Goal: Transaction & Acquisition: Download file/media

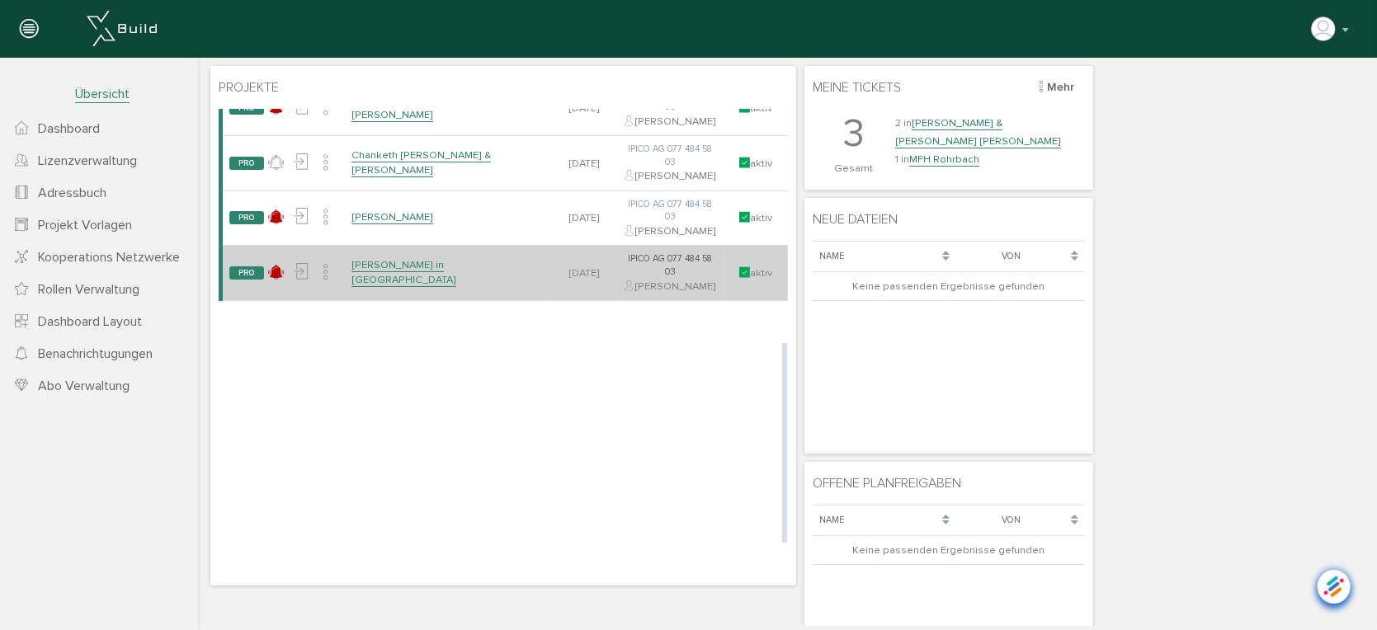
click at [421, 286] on link "[PERSON_NAME] in [GEOGRAPHIC_DATA]" at bounding box center [403, 271] width 105 height 29
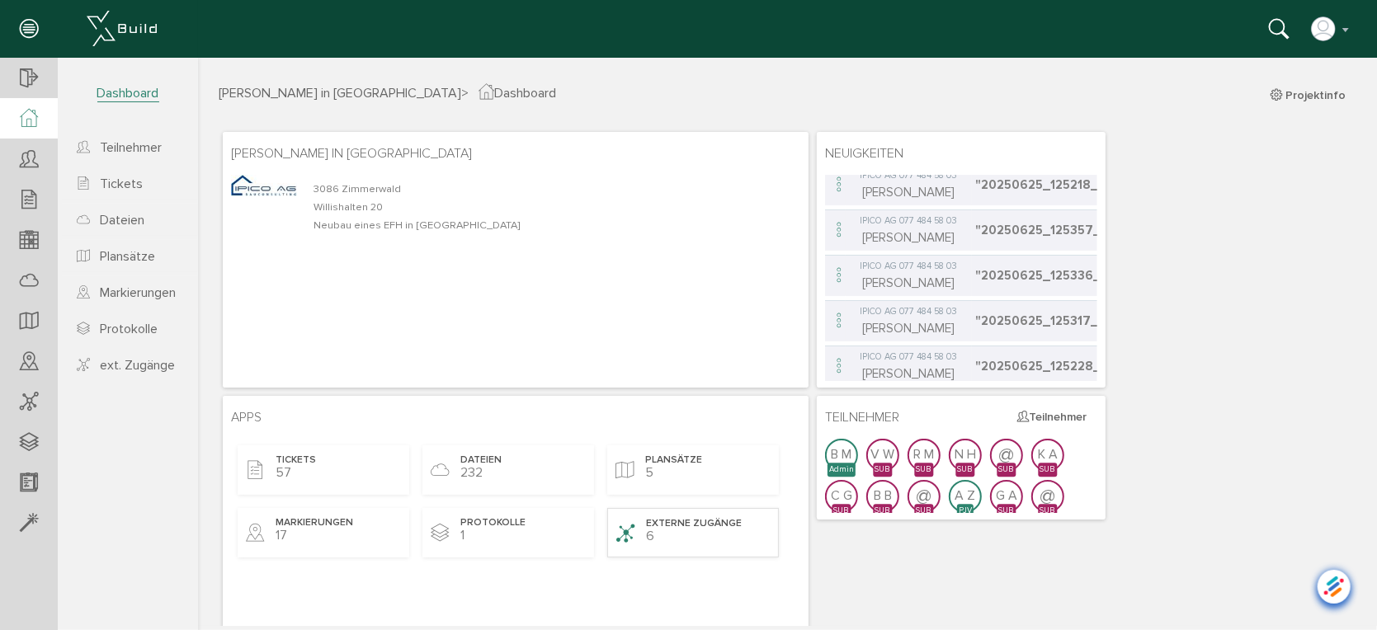
click at [720, 521] on span "externe Zugänge" at bounding box center [693, 523] width 96 height 14
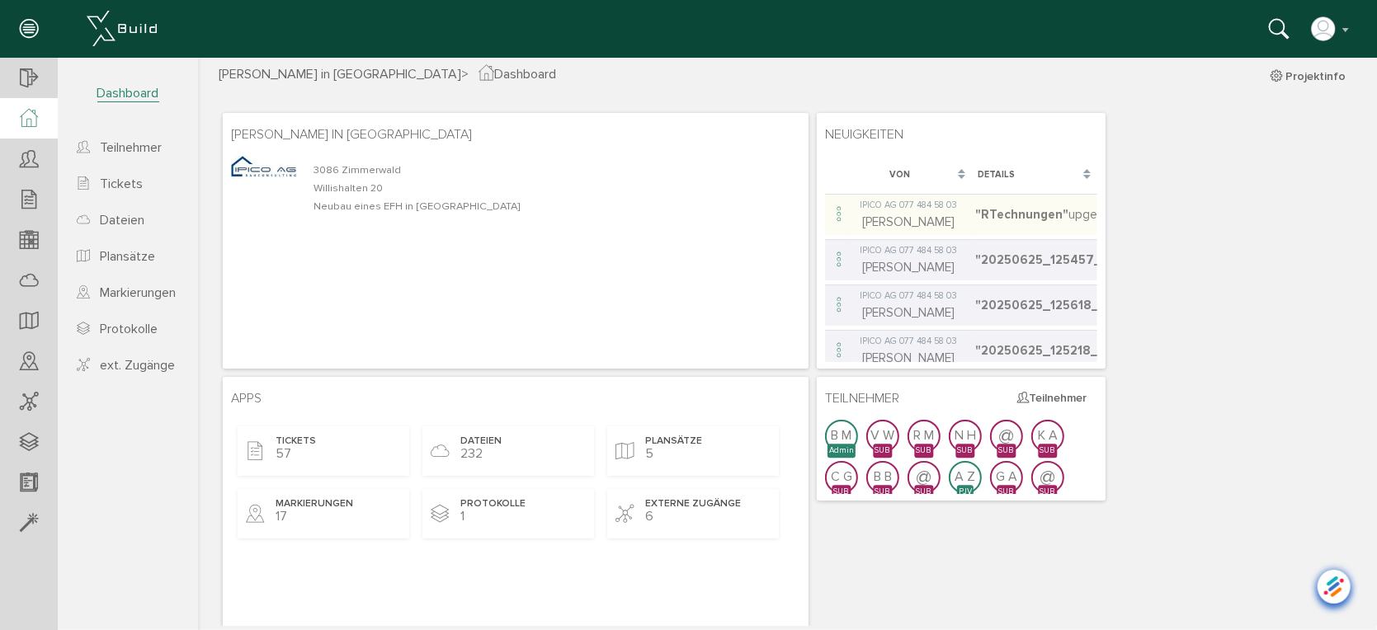
scroll to position [28, 0]
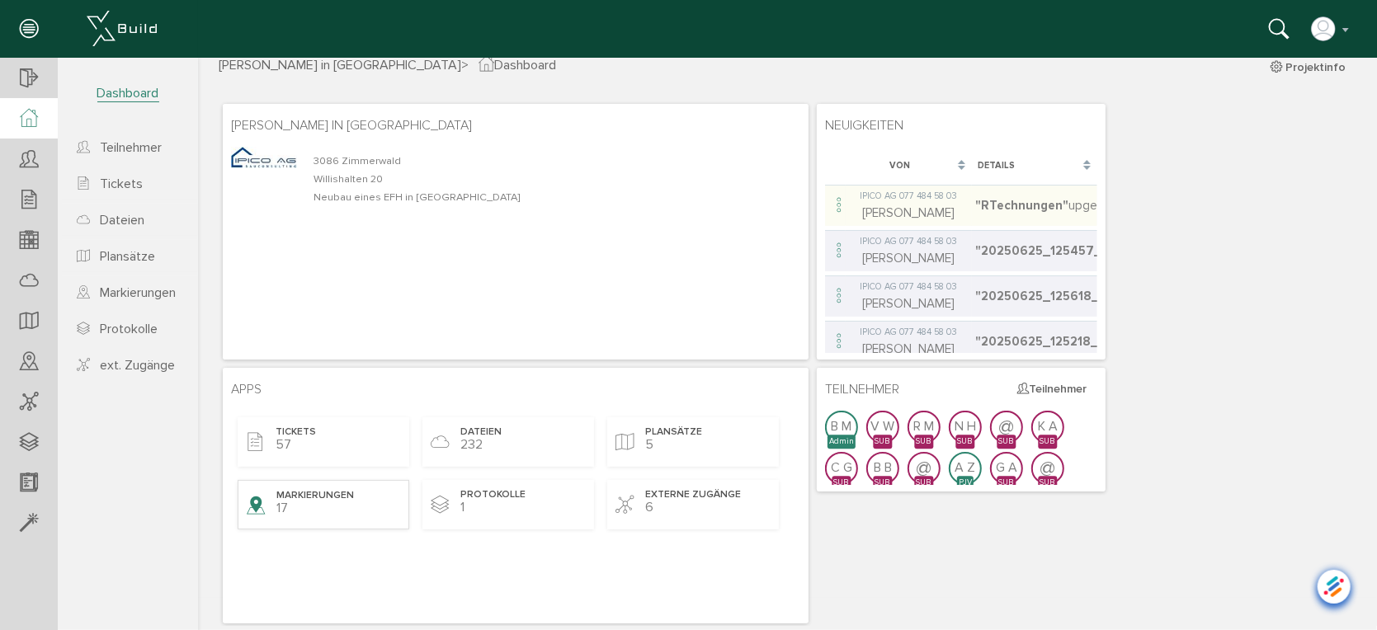
click at [351, 493] on span "Markierungen" at bounding box center [314, 495] width 78 height 14
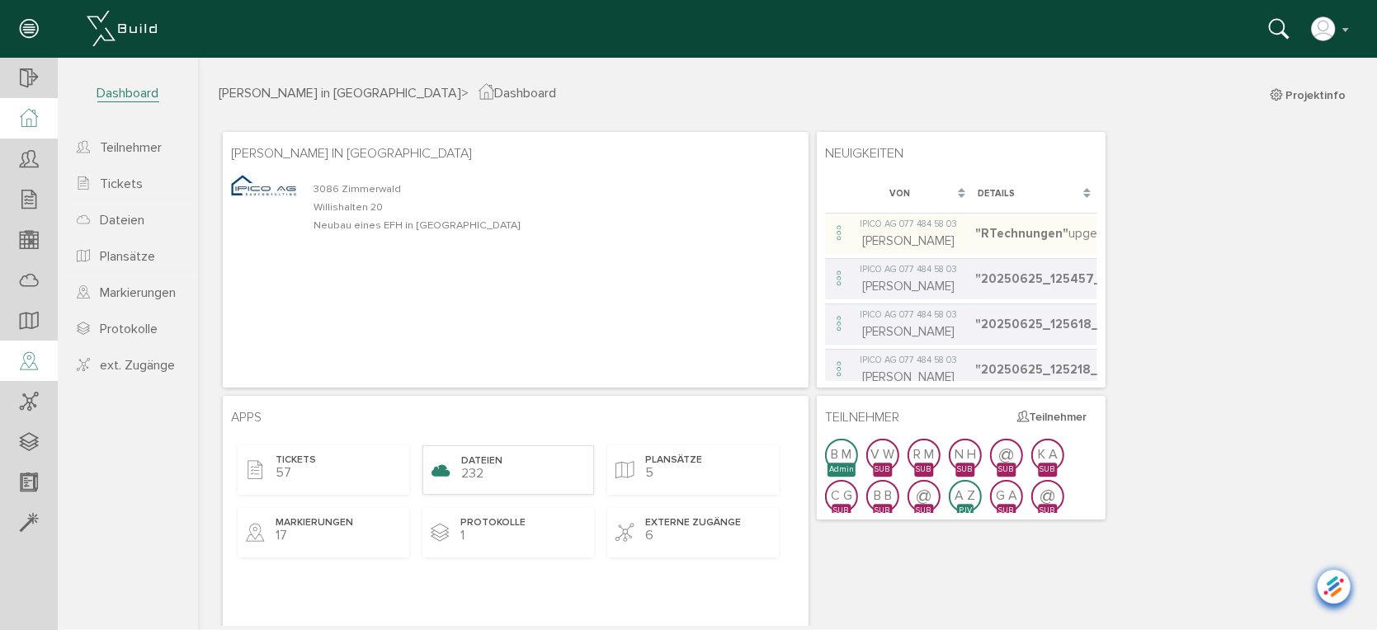
click at [492, 464] on span "Dateien" at bounding box center [480, 461] width 41 height 14
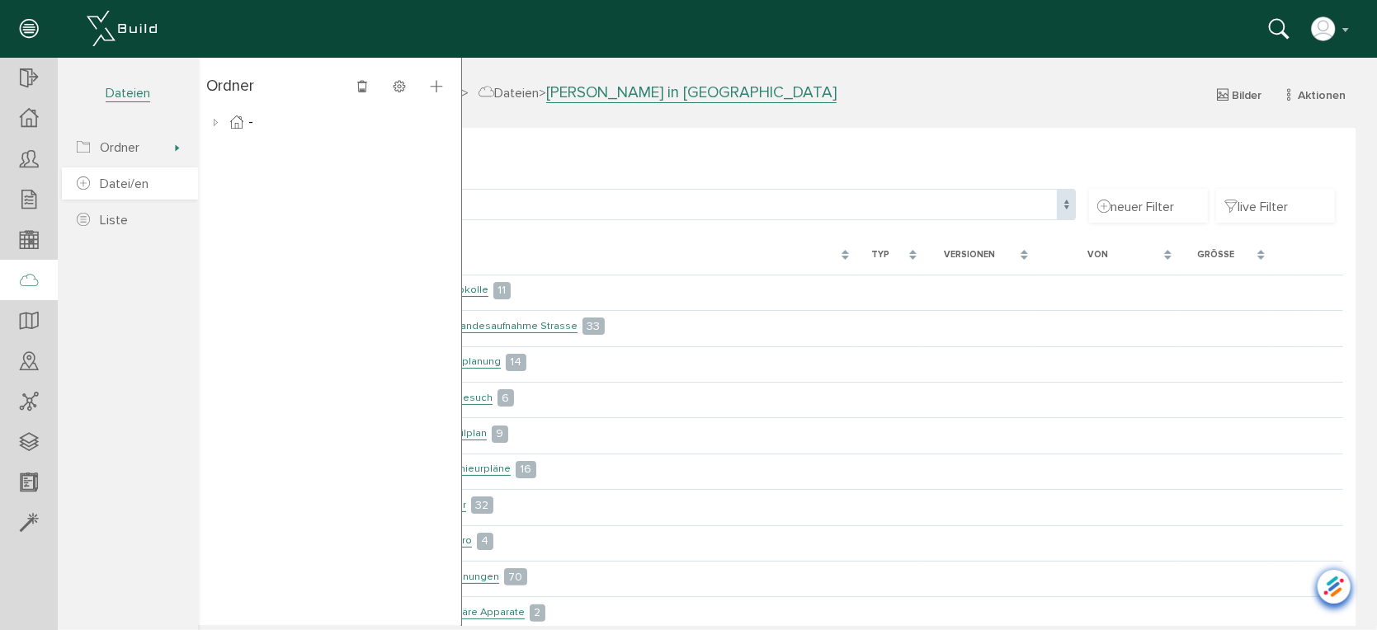
click at [119, 186] on span "Datei/en" at bounding box center [124, 184] width 49 height 16
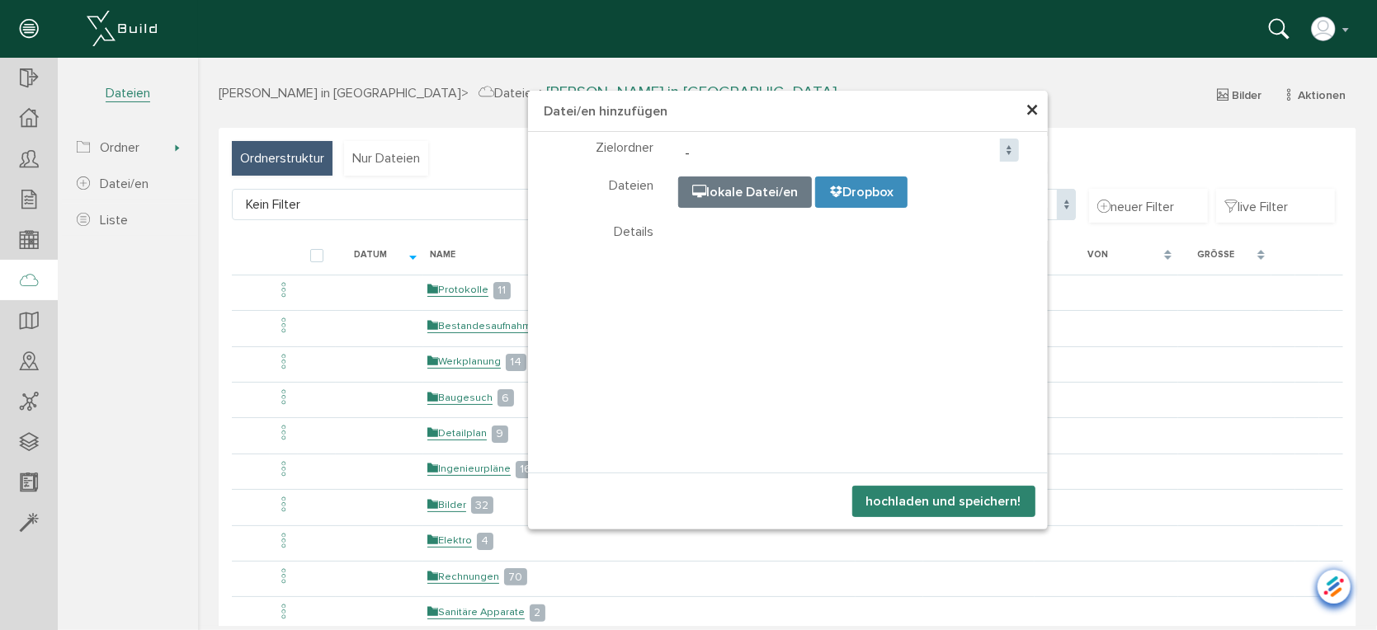
click at [1029, 115] on span "×" at bounding box center [1031, 110] width 13 height 32
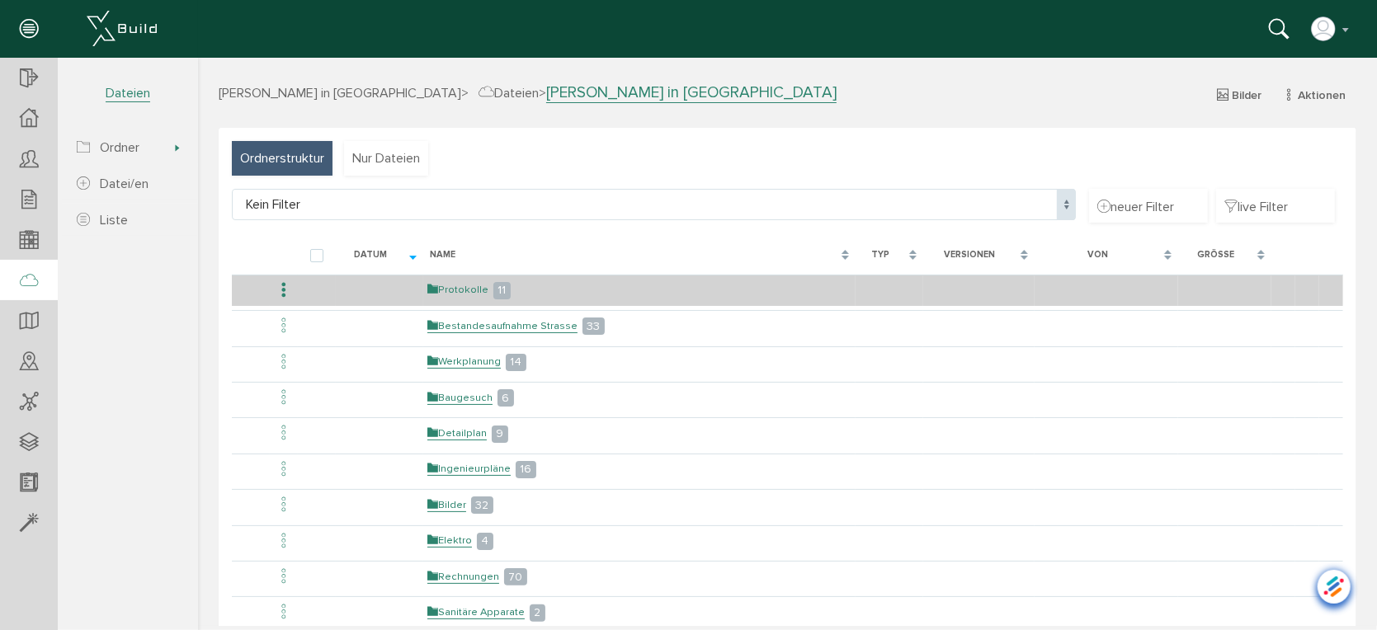
click at [464, 285] on link "Protokolle" at bounding box center [456, 289] width 61 height 14
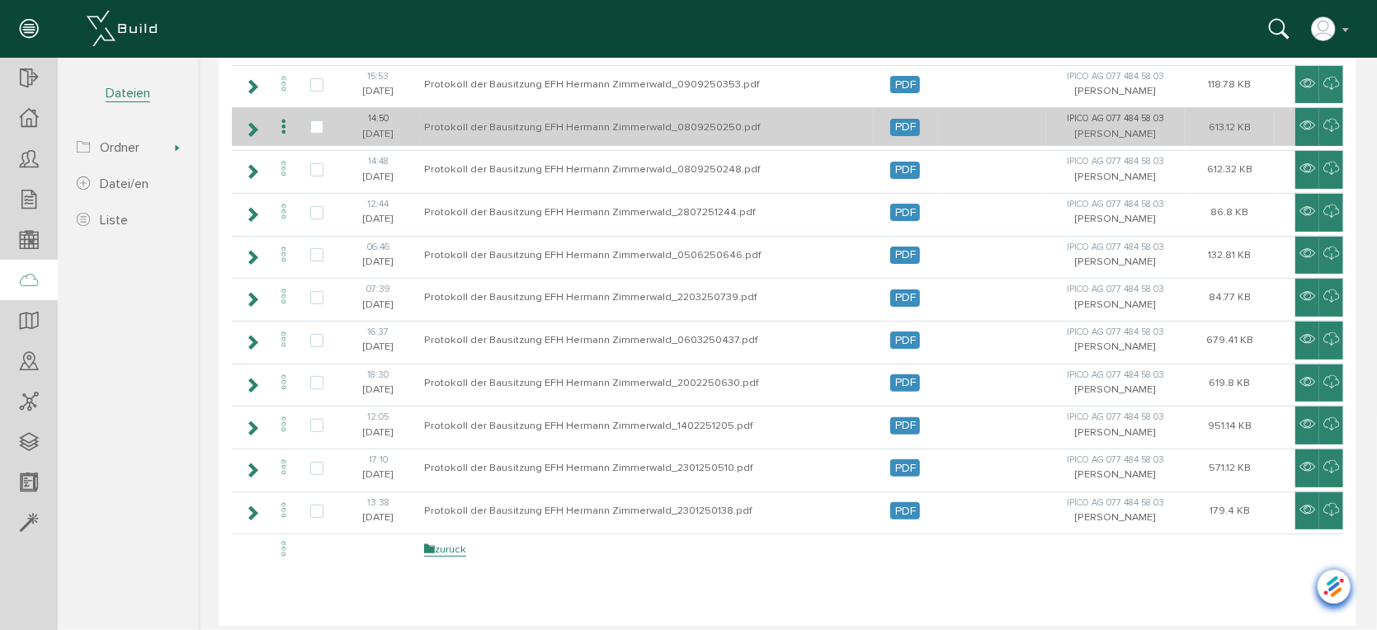
scroll to position [224, 0]
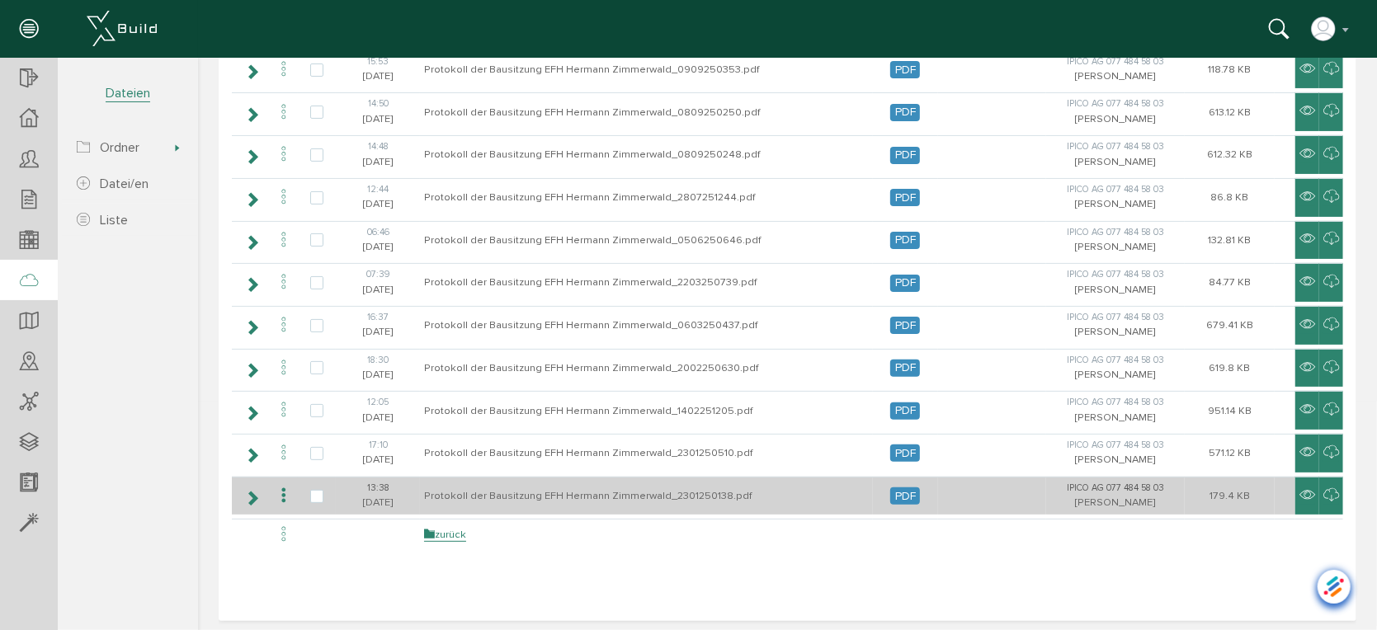
click at [603, 486] on td "Protokoll der Bausitzung EFH Hermann Zimmerwald_2301250138.pdf" at bounding box center [645, 495] width 453 height 39
click at [285, 487] on icon at bounding box center [283, 495] width 20 height 22
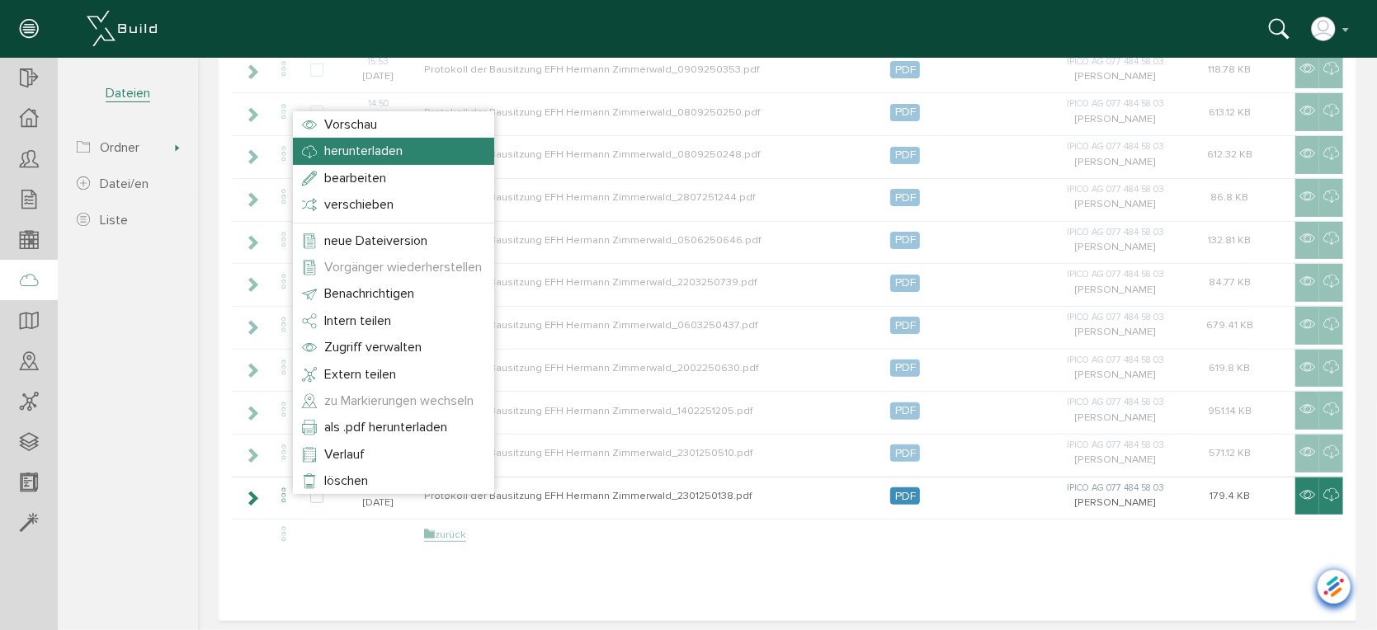
click at [363, 149] on span "herunterladen" at bounding box center [362, 150] width 78 height 16
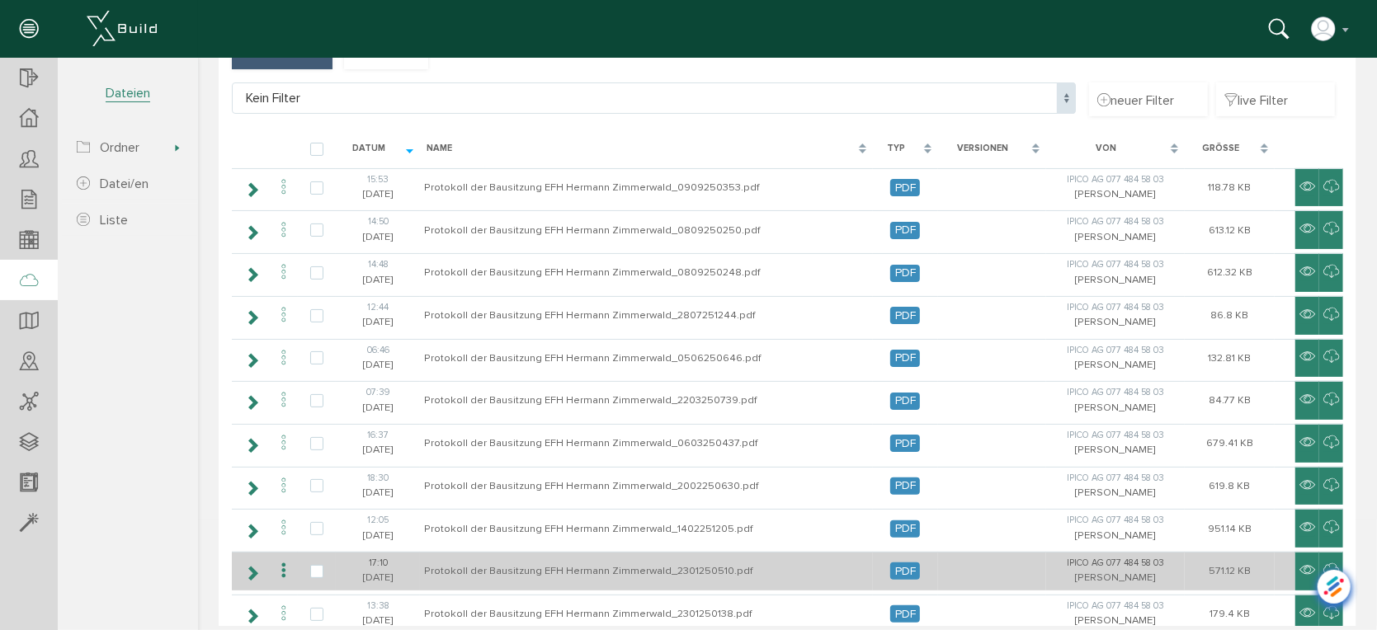
scroll to position [0, 0]
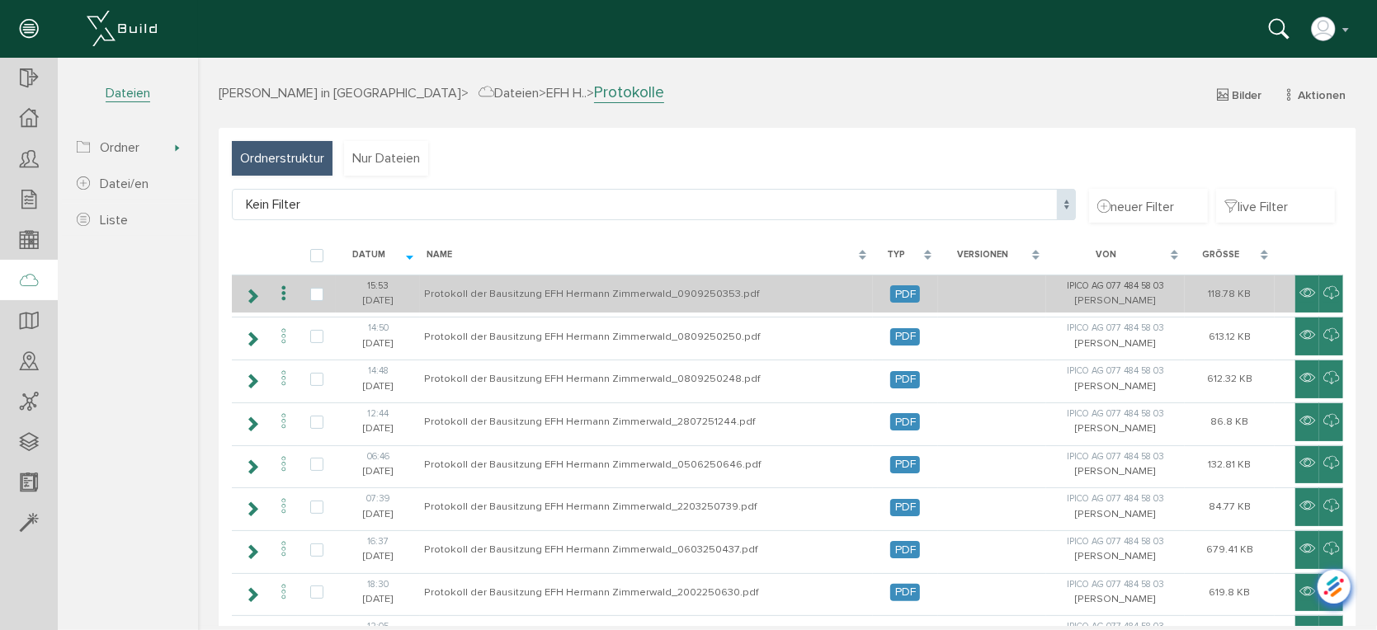
click at [284, 286] on icon at bounding box center [283, 293] width 20 height 22
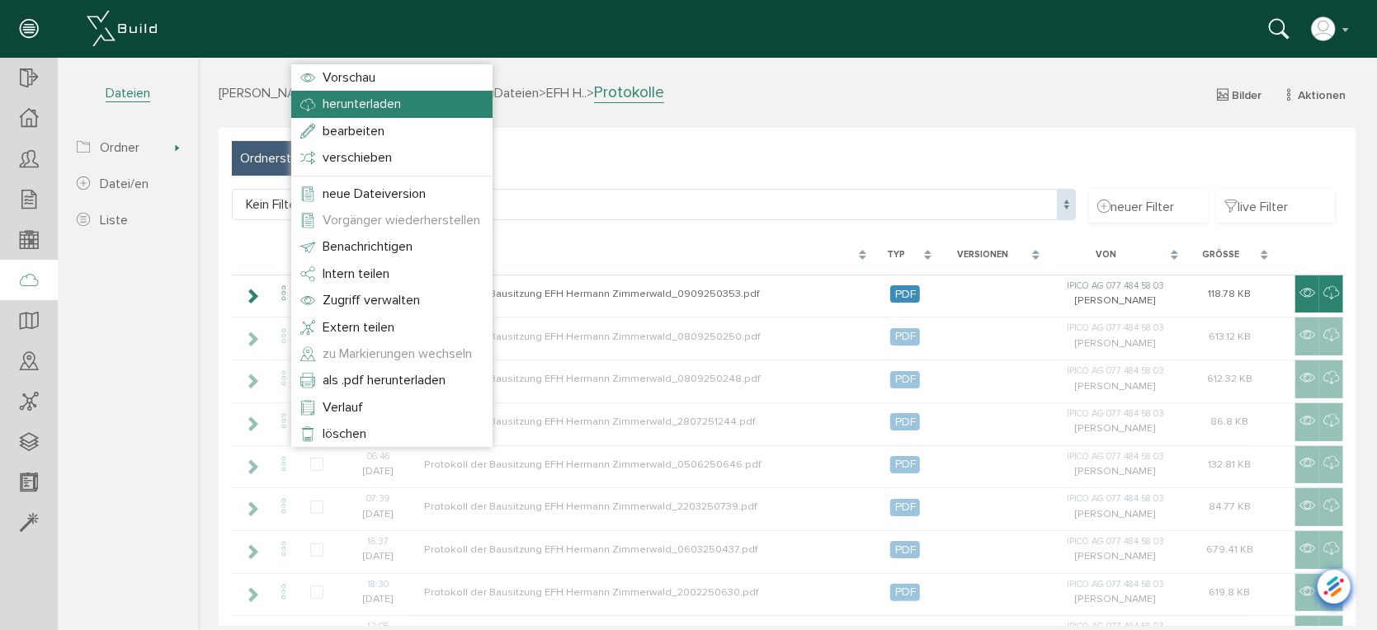
click at [370, 105] on span "herunterladen" at bounding box center [361, 103] width 78 height 16
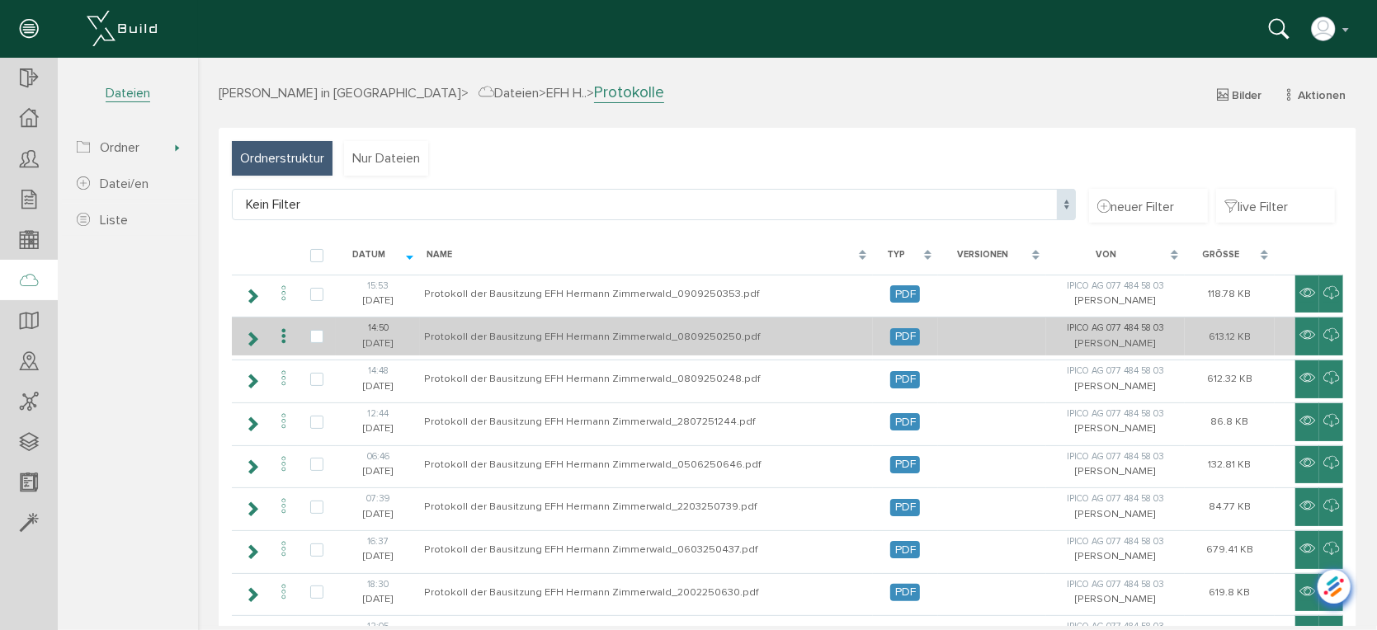
click at [281, 332] on icon at bounding box center [283, 336] width 20 height 22
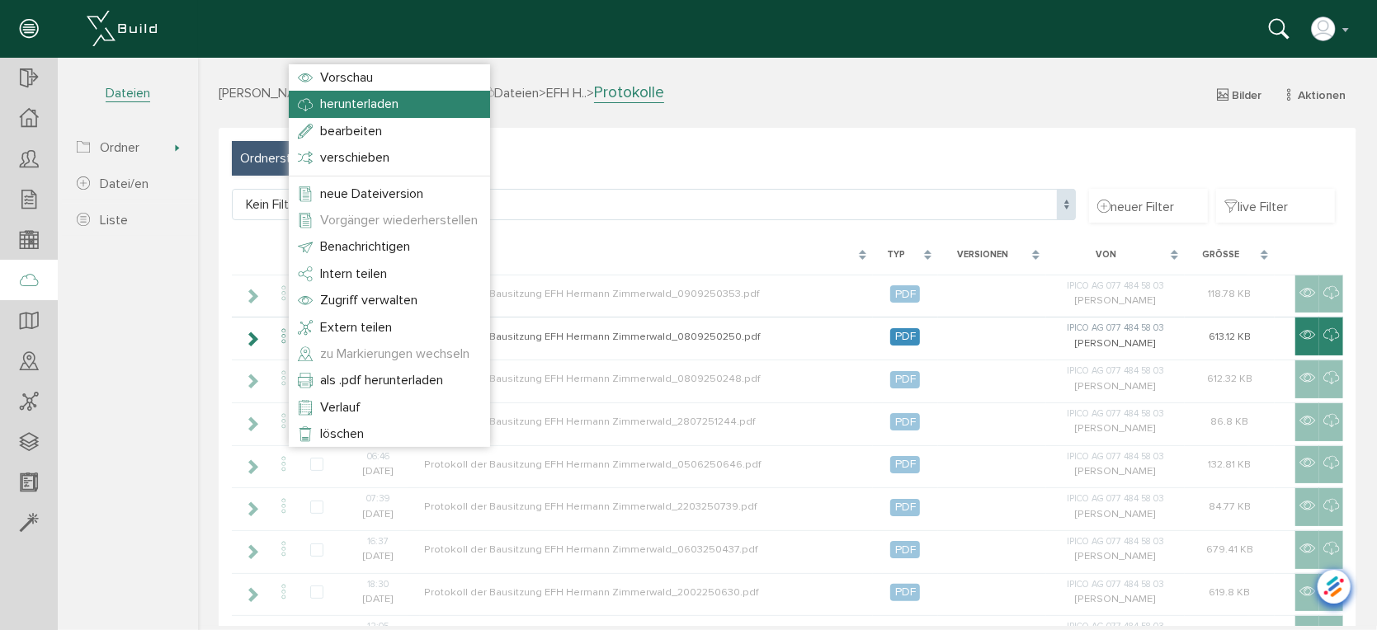
click at [341, 108] on span "herunterladen" at bounding box center [358, 103] width 78 height 16
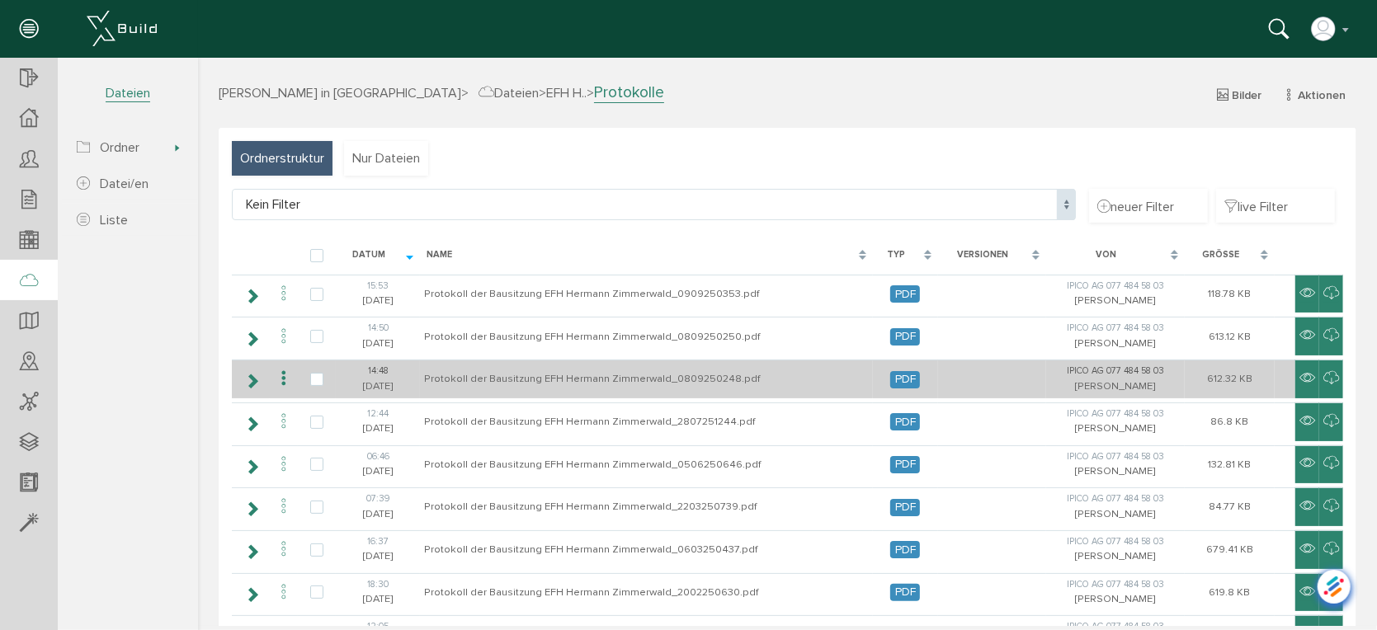
click at [279, 377] on icon at bounding box center [283, 378] width 20 height 22
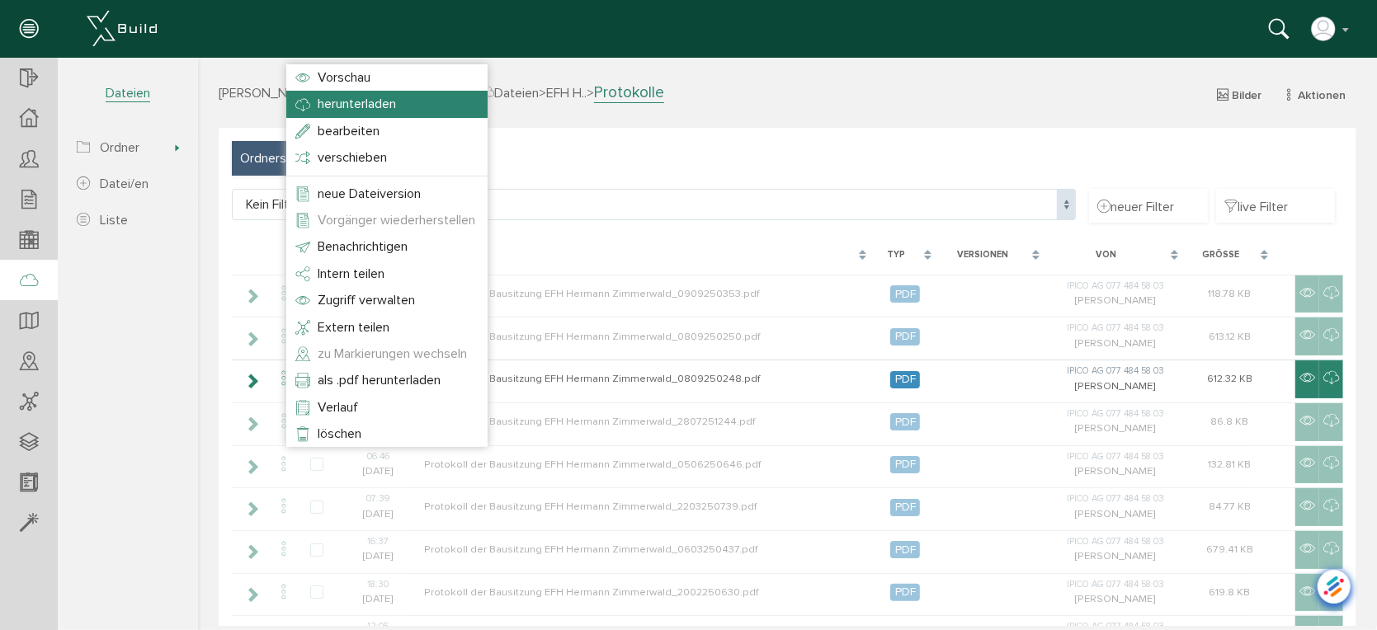
click at [352, 97] on span "herunterladen" at bounding box center [356, 103] width 78 height 16
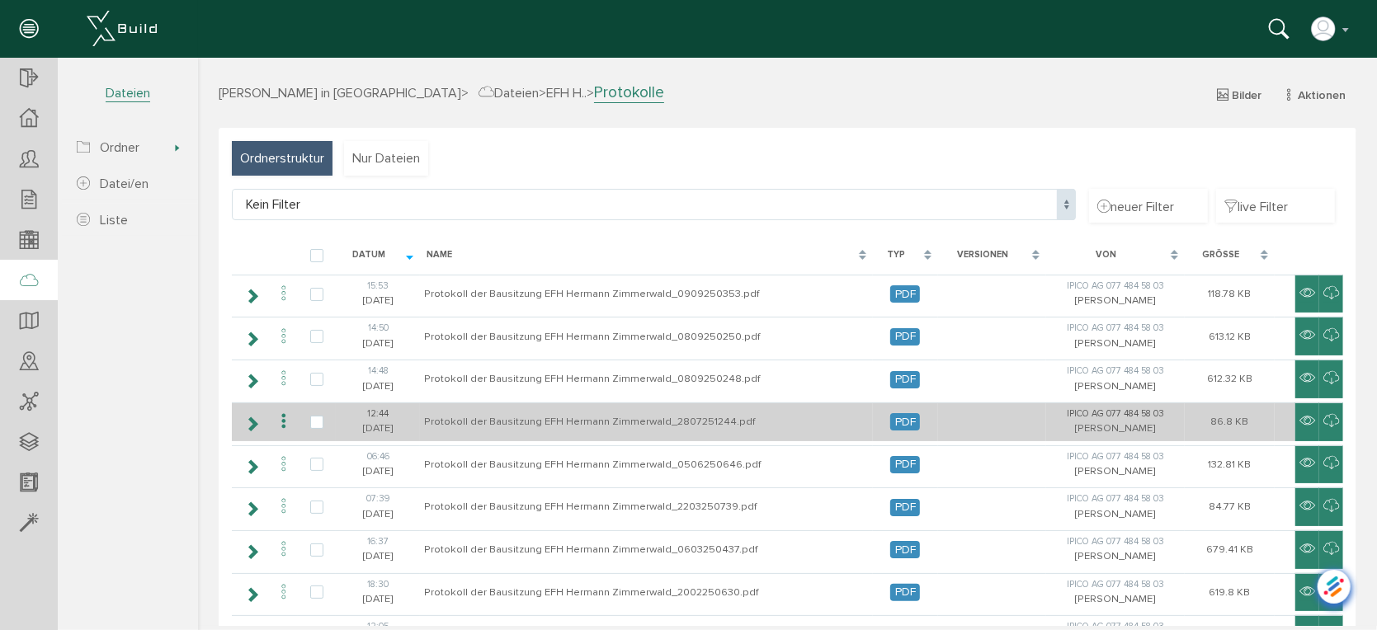
click at [250, 418] on icon at bounding box center [251, 423] width 16 height 13
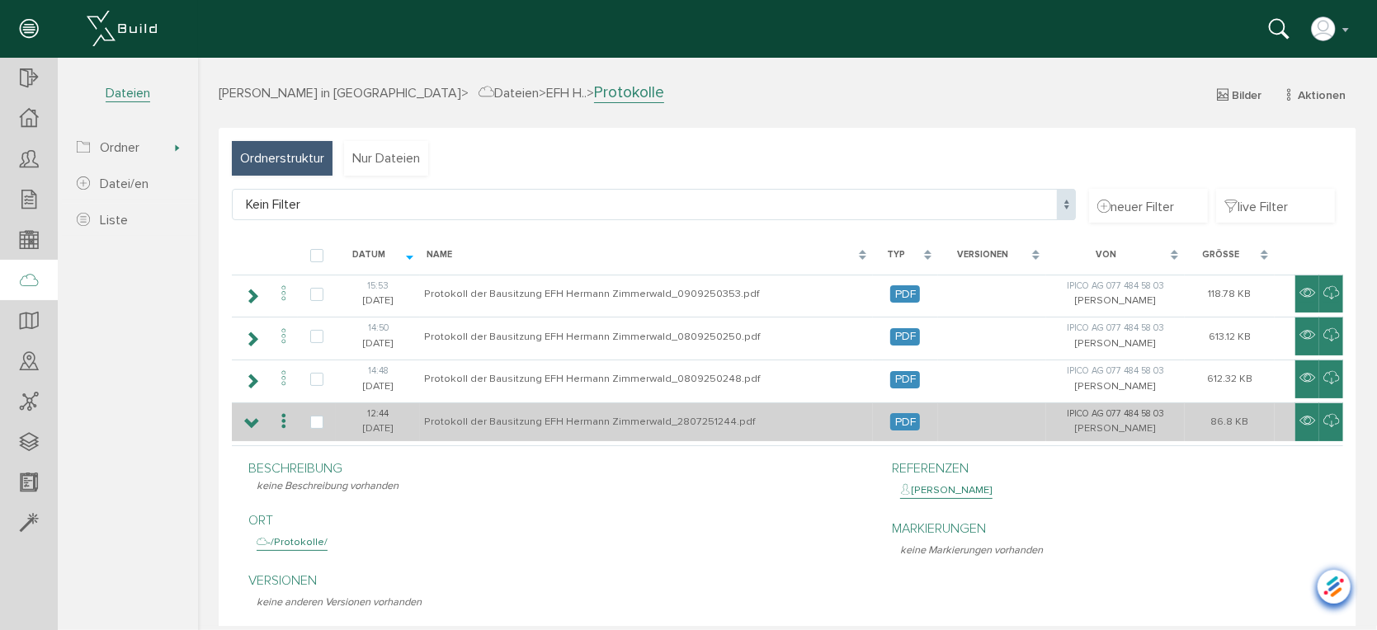
click at [247, 417] on icon at bounding box center [251, 423] width 16 height 13
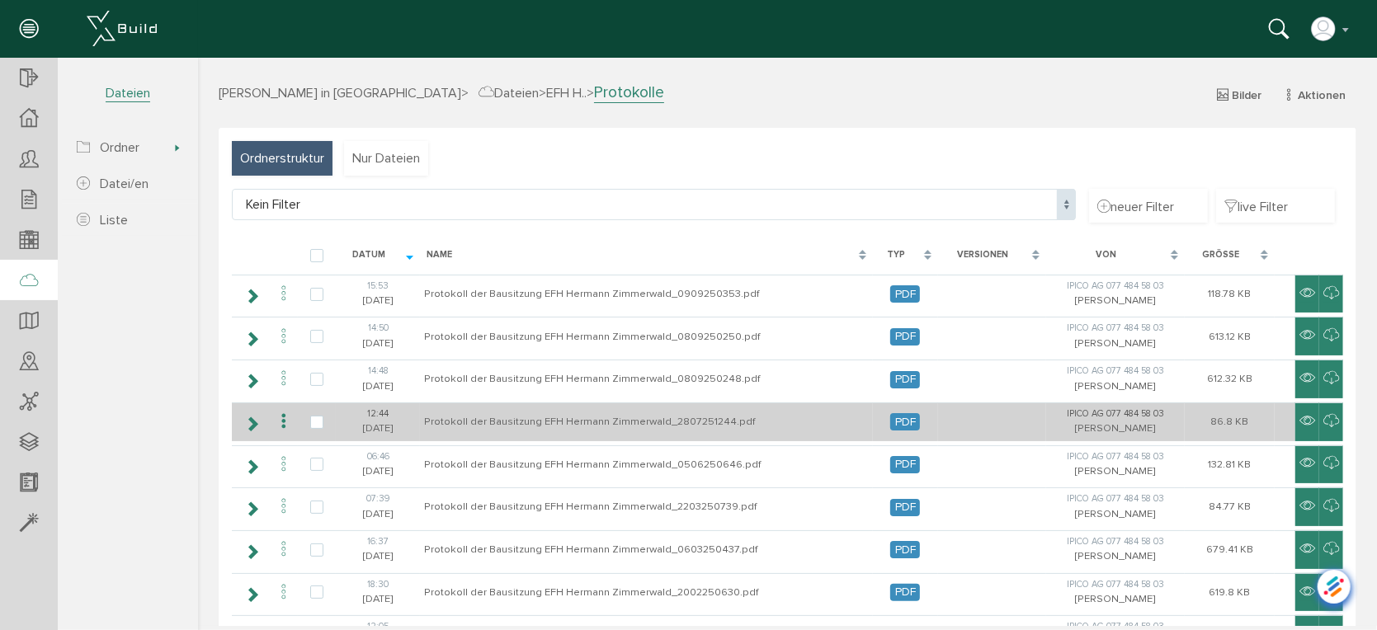
click at [283, 420] on icon at bounding box center [283, 421] width 20 height 22
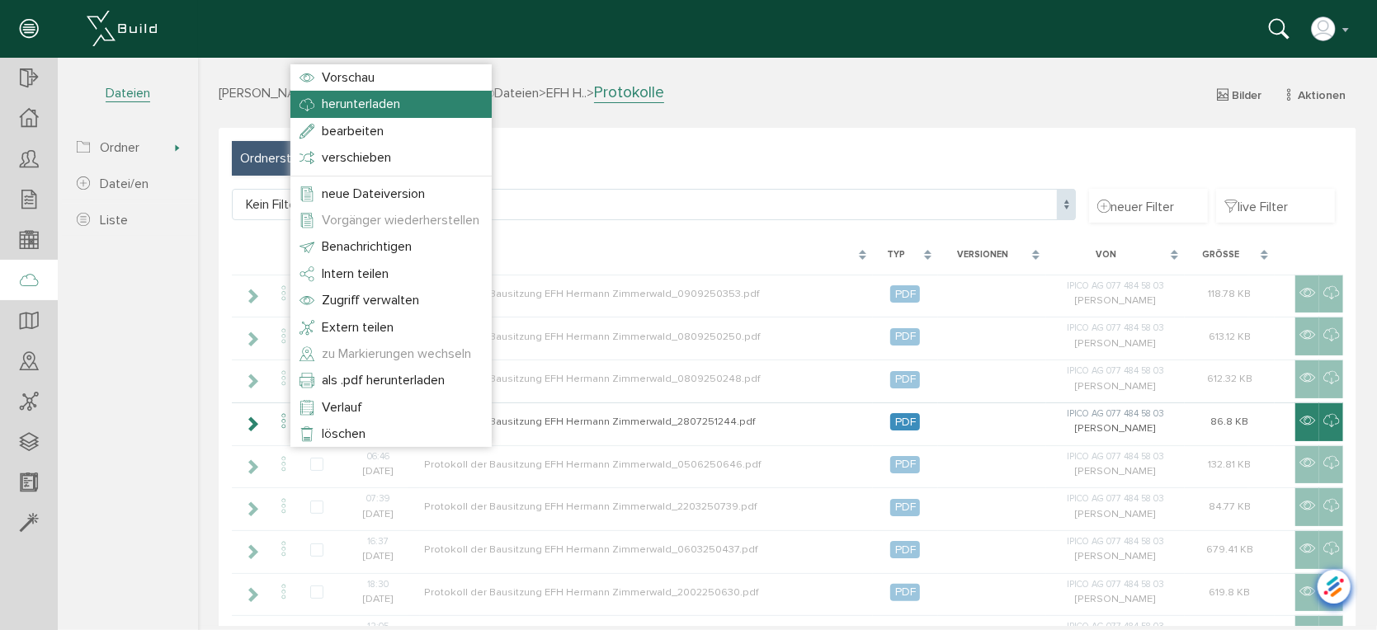
click at [438, 105] on li "herunterladen" at bounding box center [390, 103] width 201 height 26
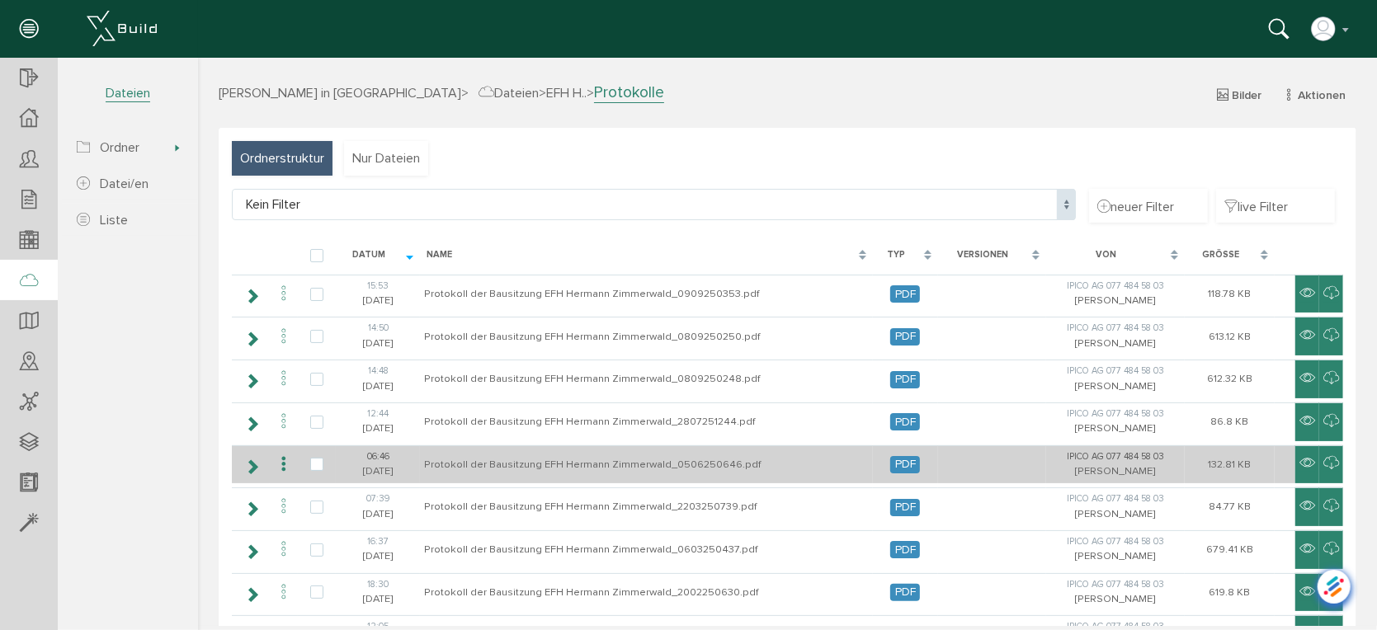
click at [287, 461] on icon at bounding box center [283, 464] width 20 height 22
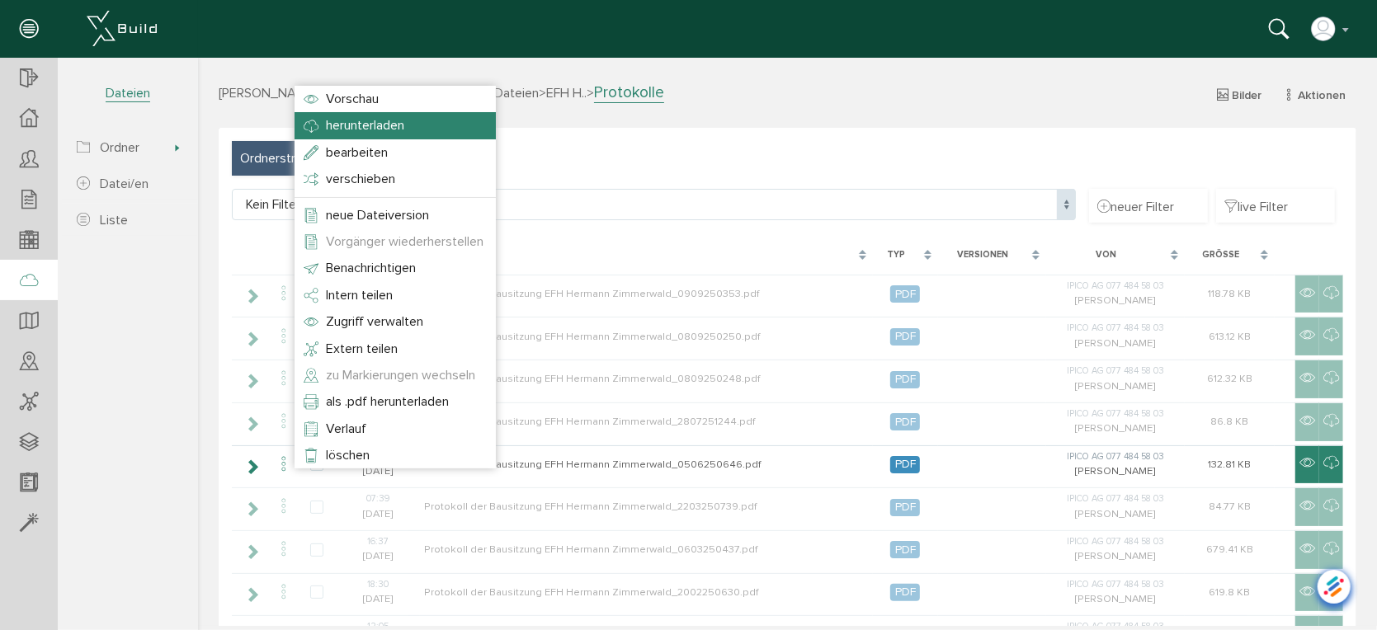
click at [373, 129] on span "herunterladen" at bounding box center [364, 124] width 78 height 16
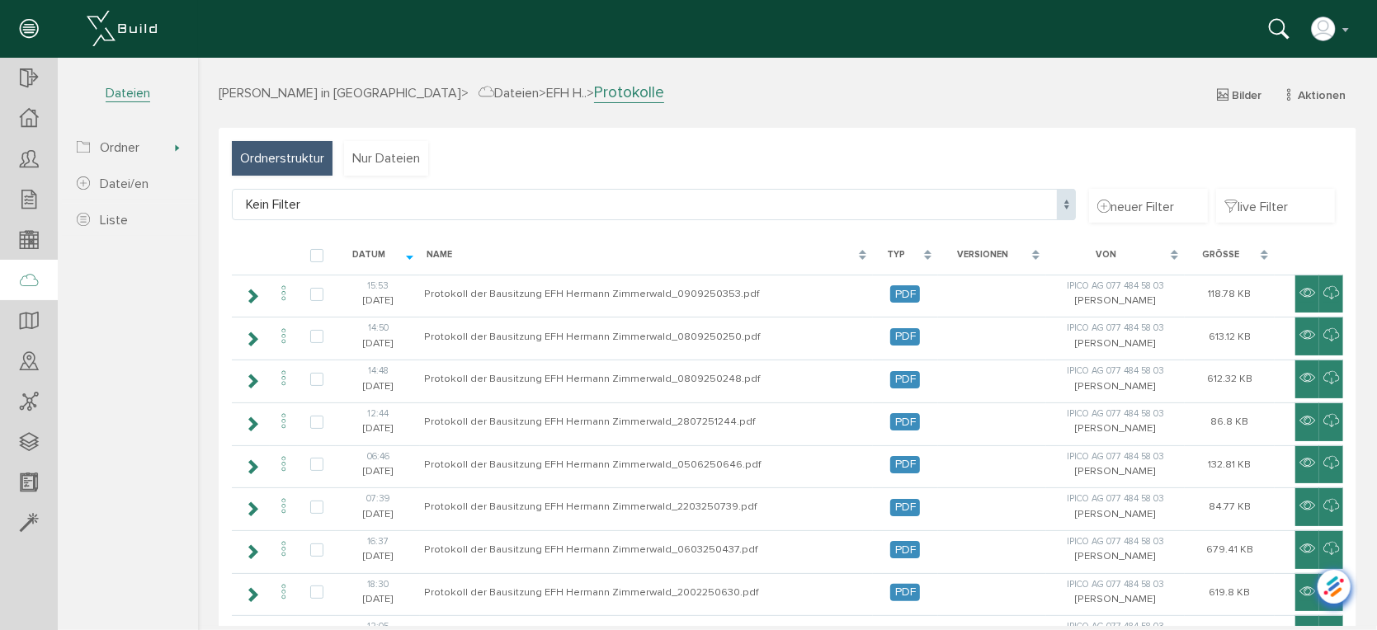
click at [544, 157] on div "Ordnerstruktur Nur Dateien Kein Filter Kein Filter neuer Filter live Filter [PE…" at bounding box center [786, 486] width 1137 height 718
